Goal: Transaction & Acquisition: Book appointment/travel/reservation

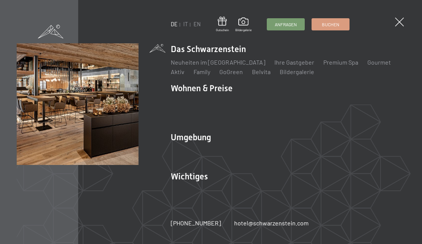
click at [187, 25] on link "IT" at bounding box center [185, 24] width 5 height 6
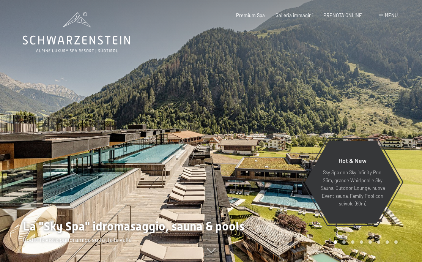
click at [385, 17] on span "Menu" at bounding box center [391, 15] width 13 height 6
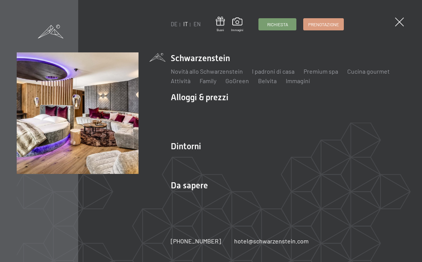
click at [235, 110] on link "Camere & prezzi" at bounding box center [237, 110] width 43 height 7
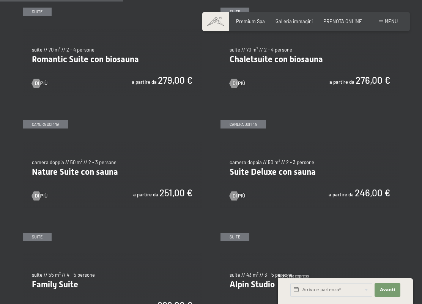
scroll to position [519, 0]
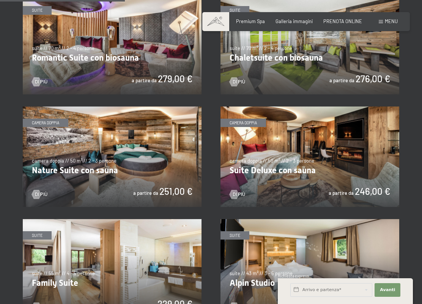
click at [81, 167] on img at bounding box center [112, 157] width 179 height 101
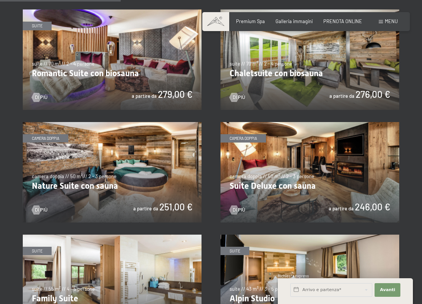
scroll to position [504, 0]
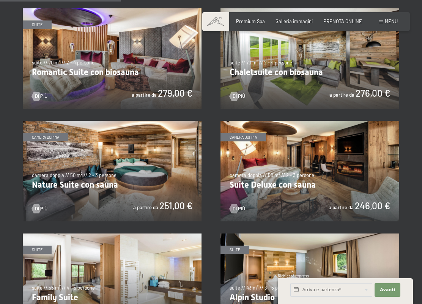
click at [350, 182] on img at bounding box center [310, 171] width 179 height 101
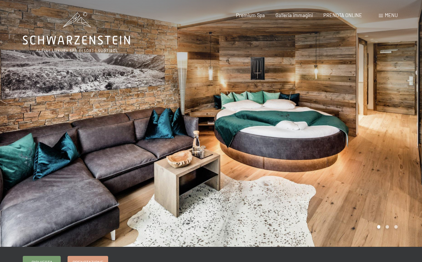
scroll to position [2, 0]
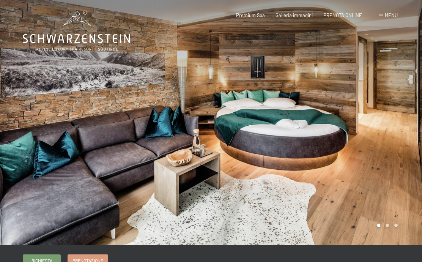
click at [385, 227] on div at bounding box center [316, 121] width 211 height 247
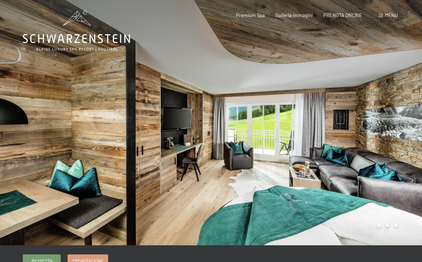
click at [397, 224] on div at bounding box center [316, 121] width 211 height 247
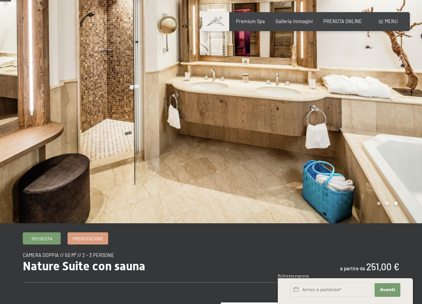
scroll to position [24, 0]
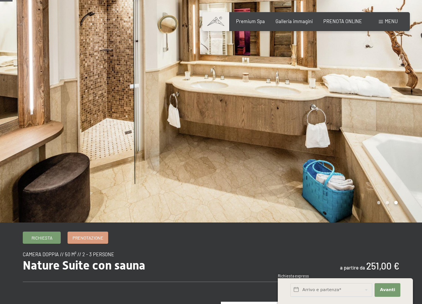
click at [380, 206] on div at bounding box center [316, 99] width 211 height 247
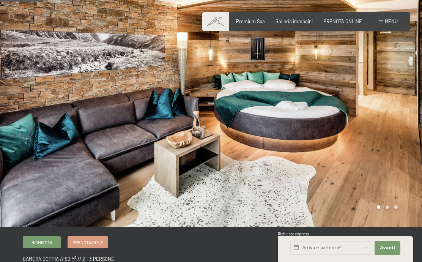
scroll to position [0, 0]
